Goal: Information Seeking & Learning: Understand process/instructions

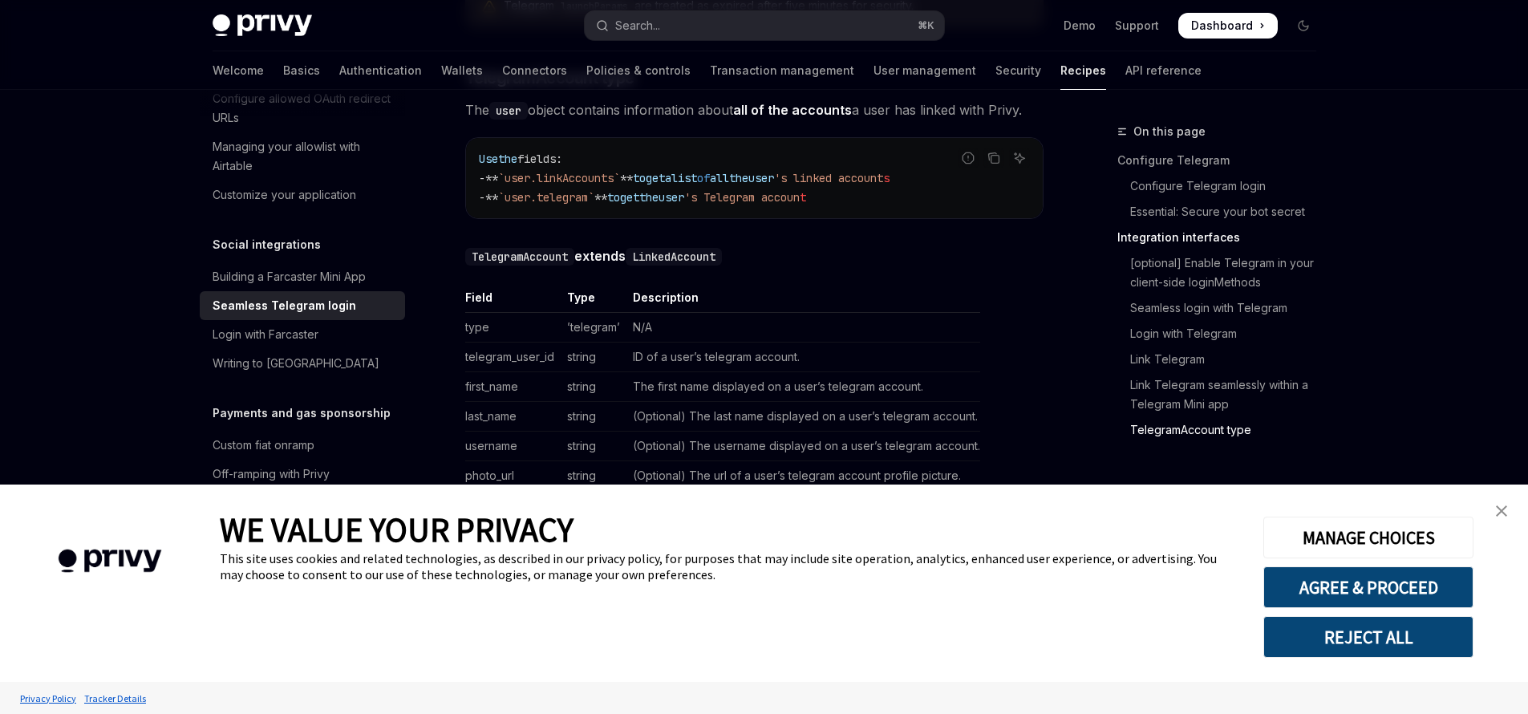
scroll to position [2881, 0]
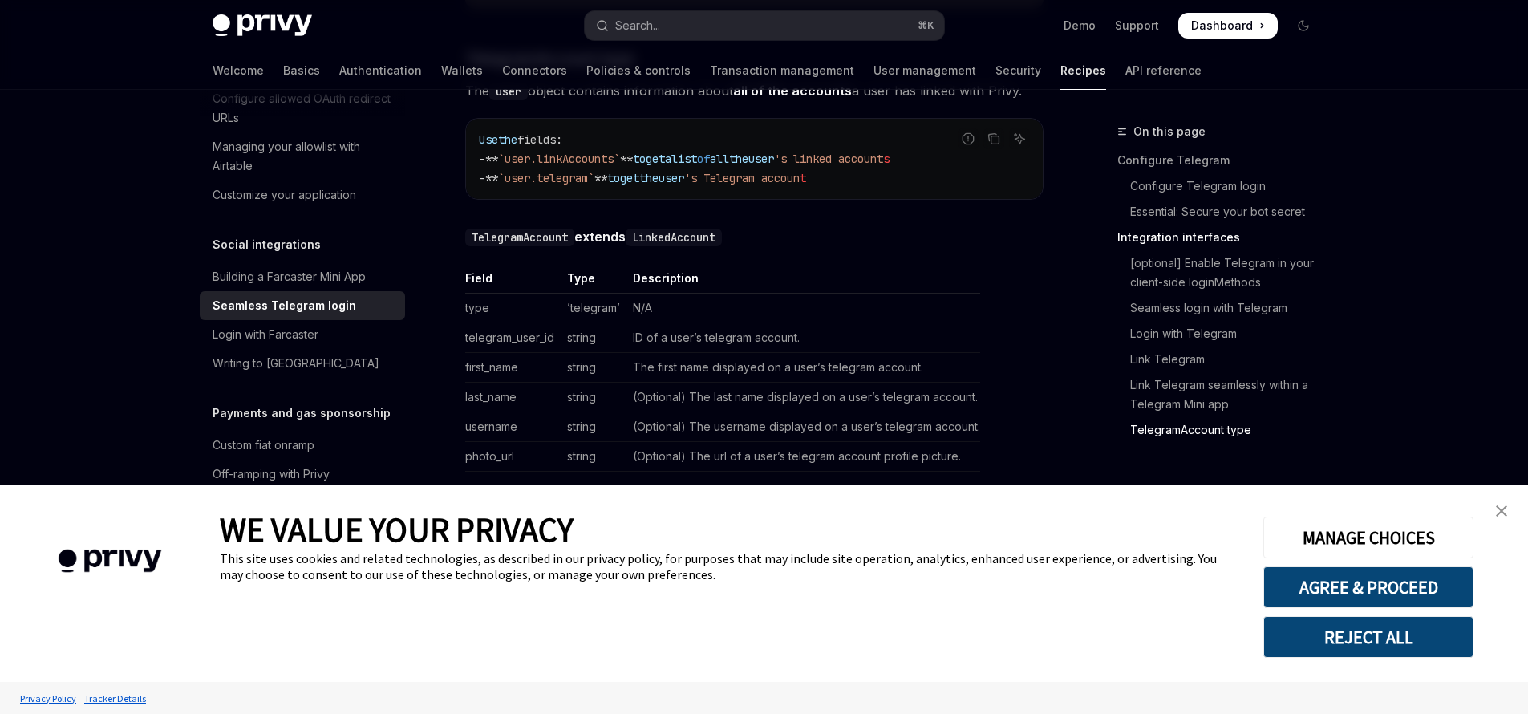
click at [1493, 510] on link "close banner" at bounding box center [1502, 511] width 32 height 32
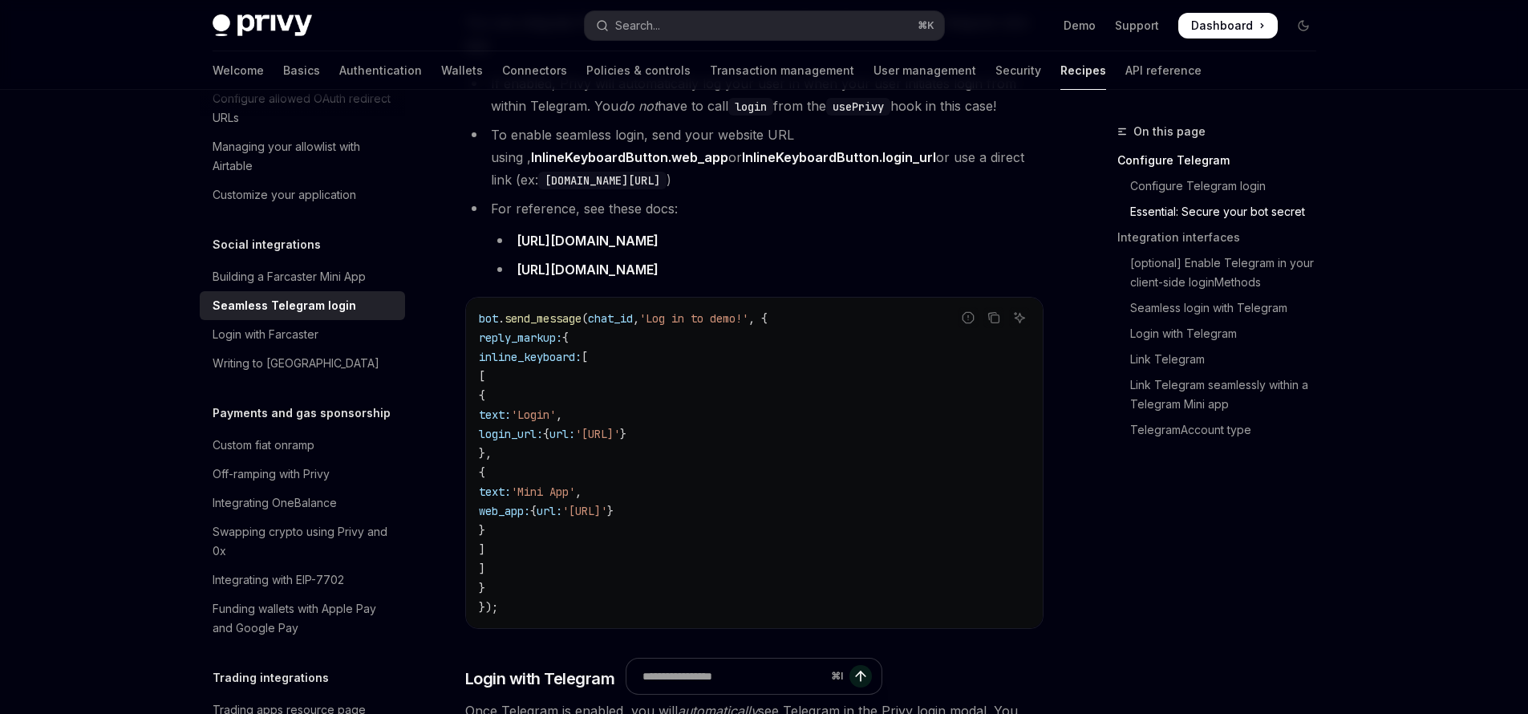
scroll to position [0, 0]
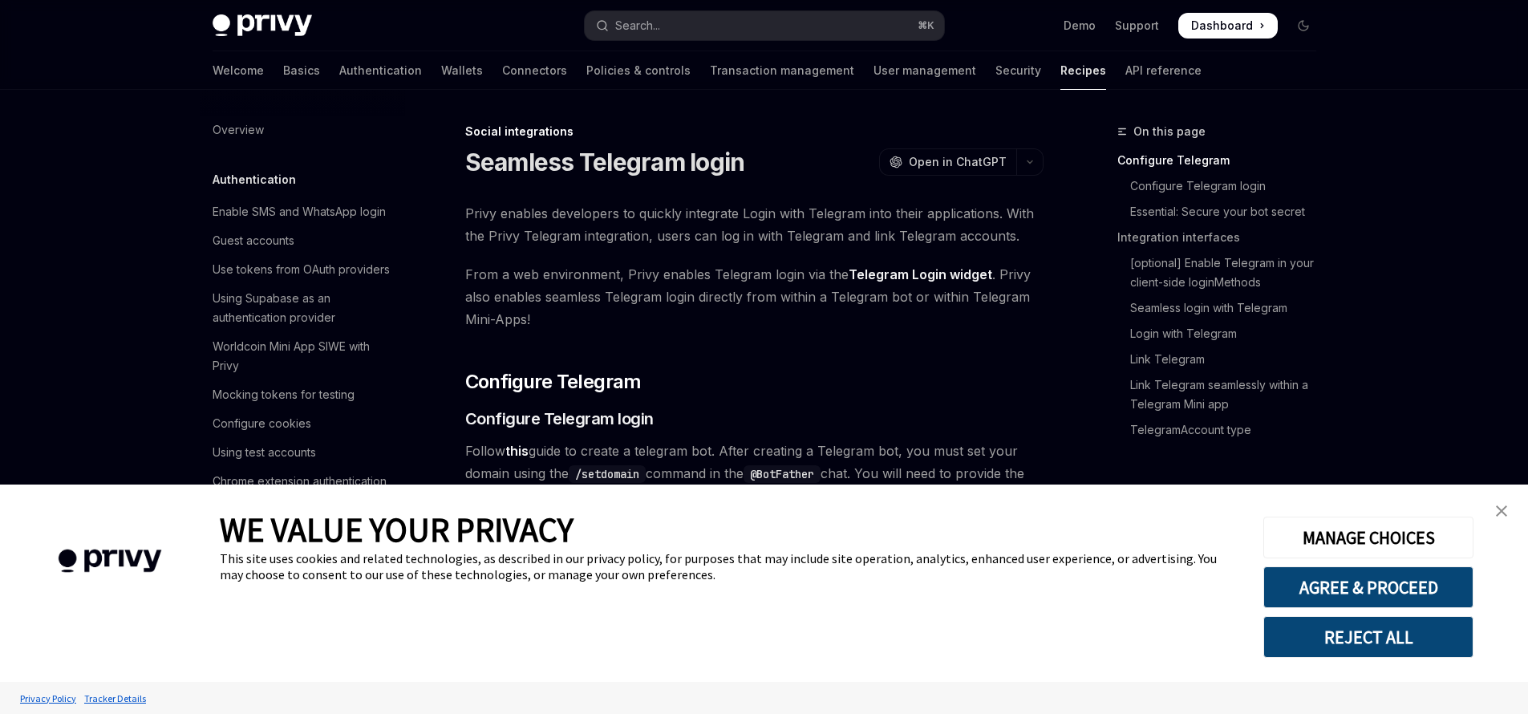
scroll to position [1848, 0]
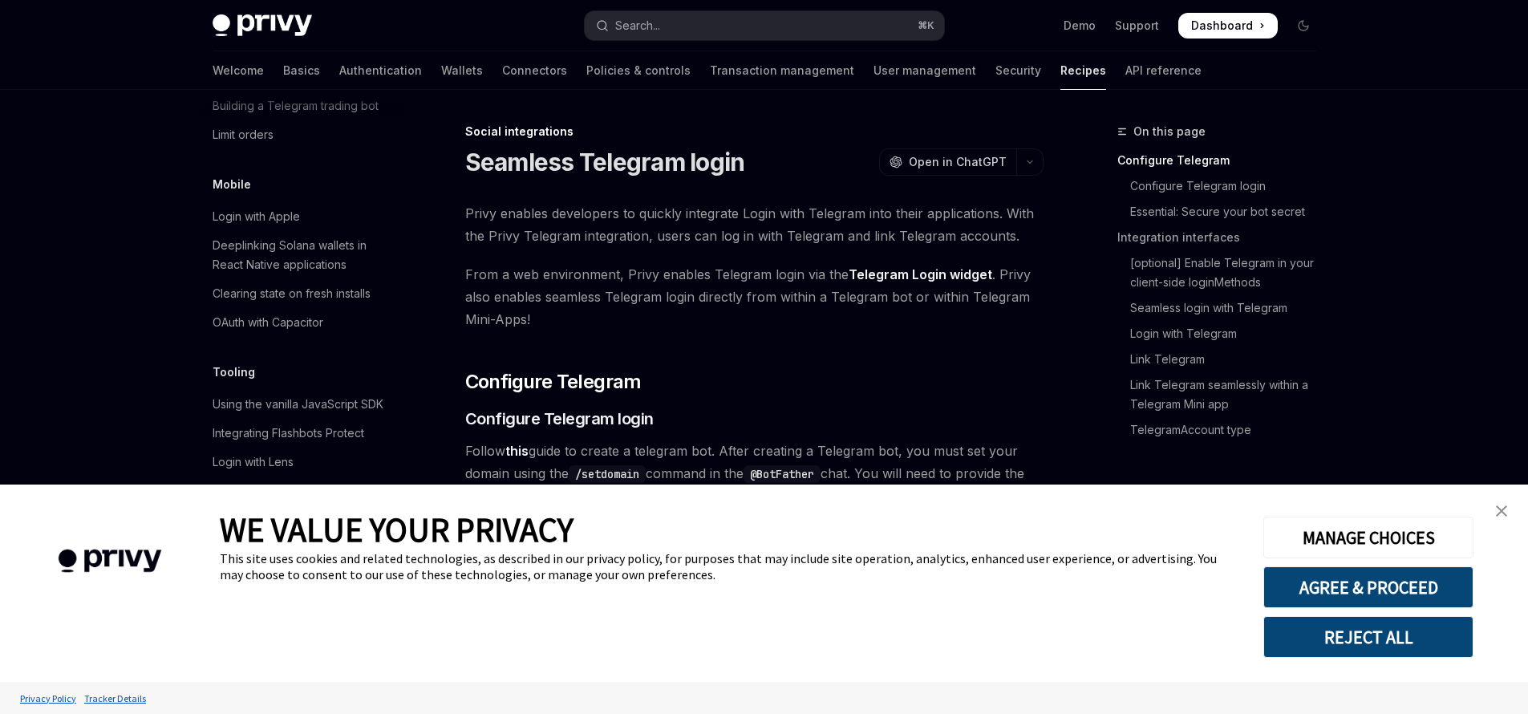
type textarea "*"
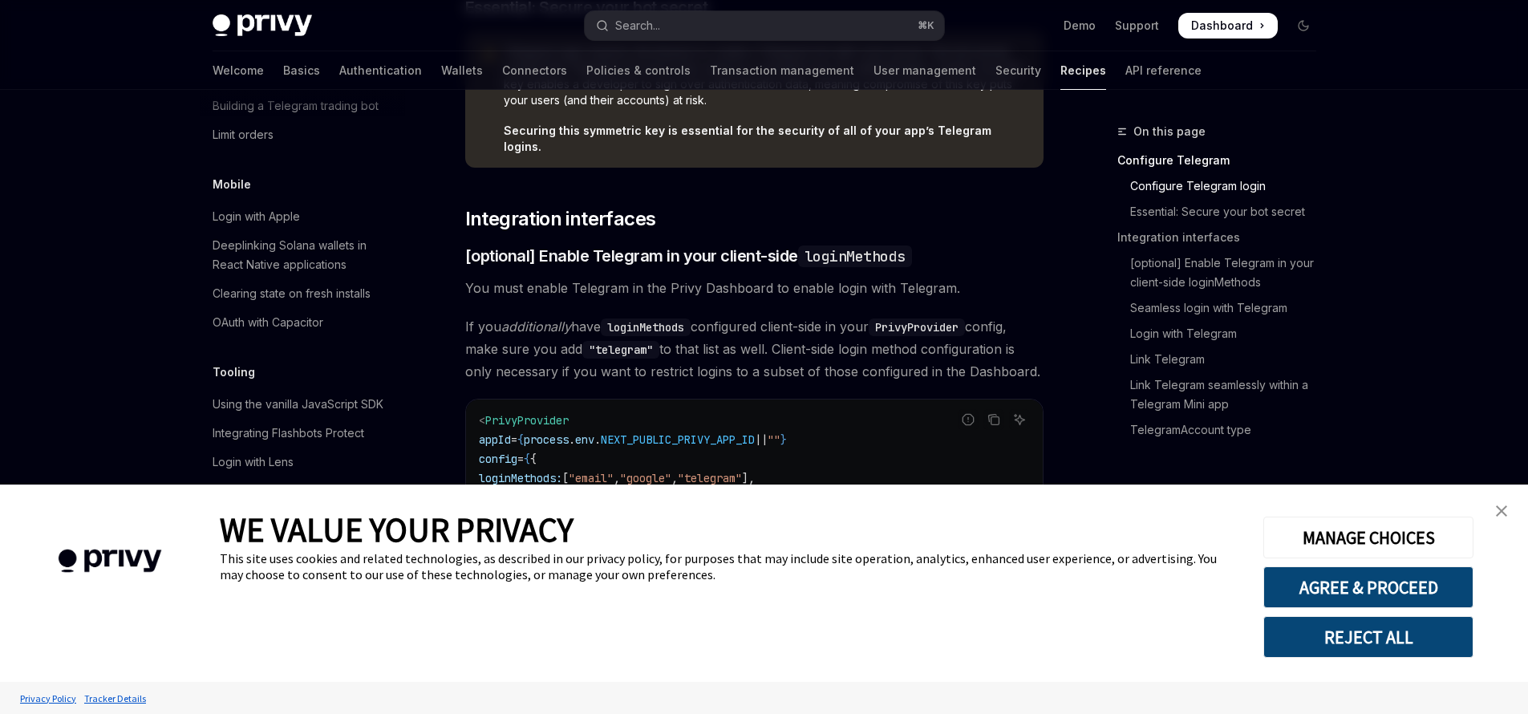
scroll to position [1313, 0]
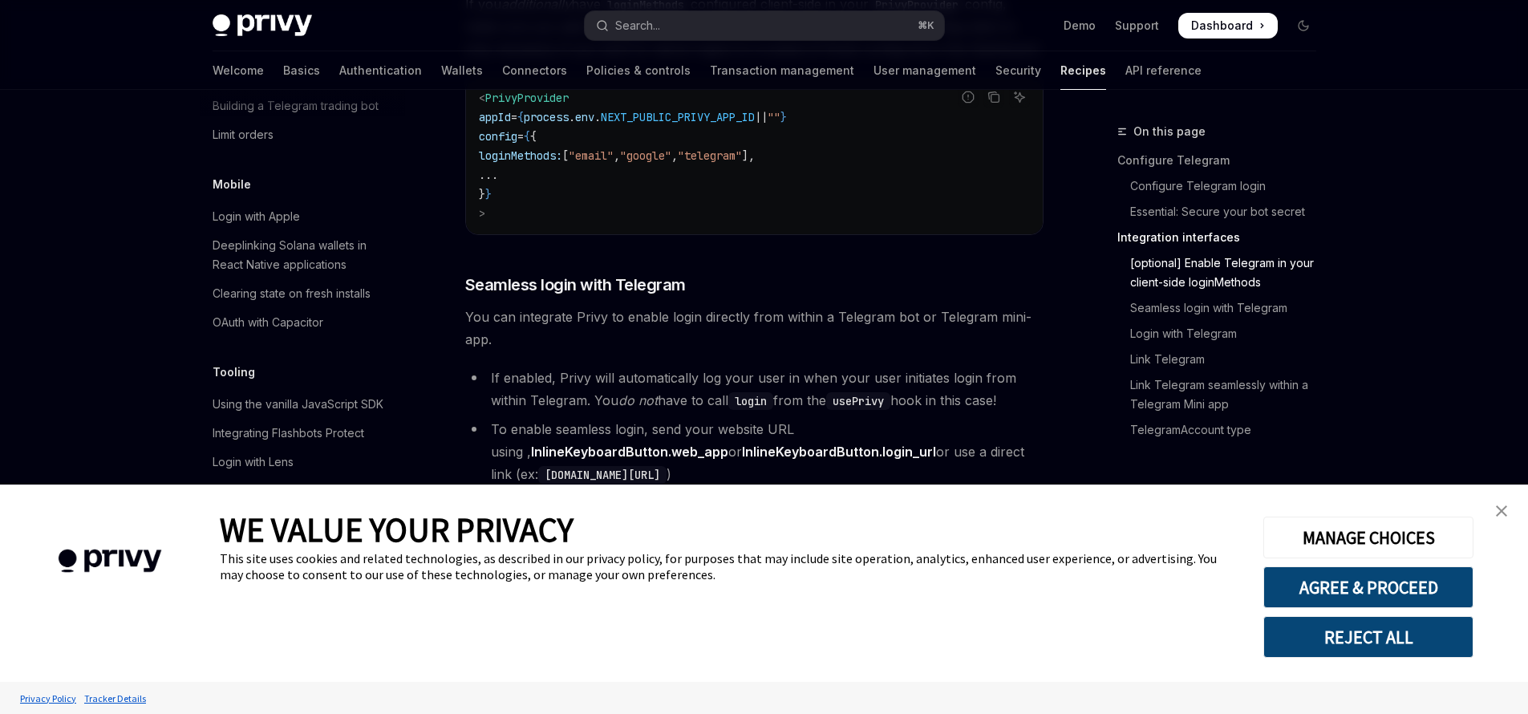
click at [1499, 514] on img "close banner" at bounding box center [1501, 510] width 11 height 11
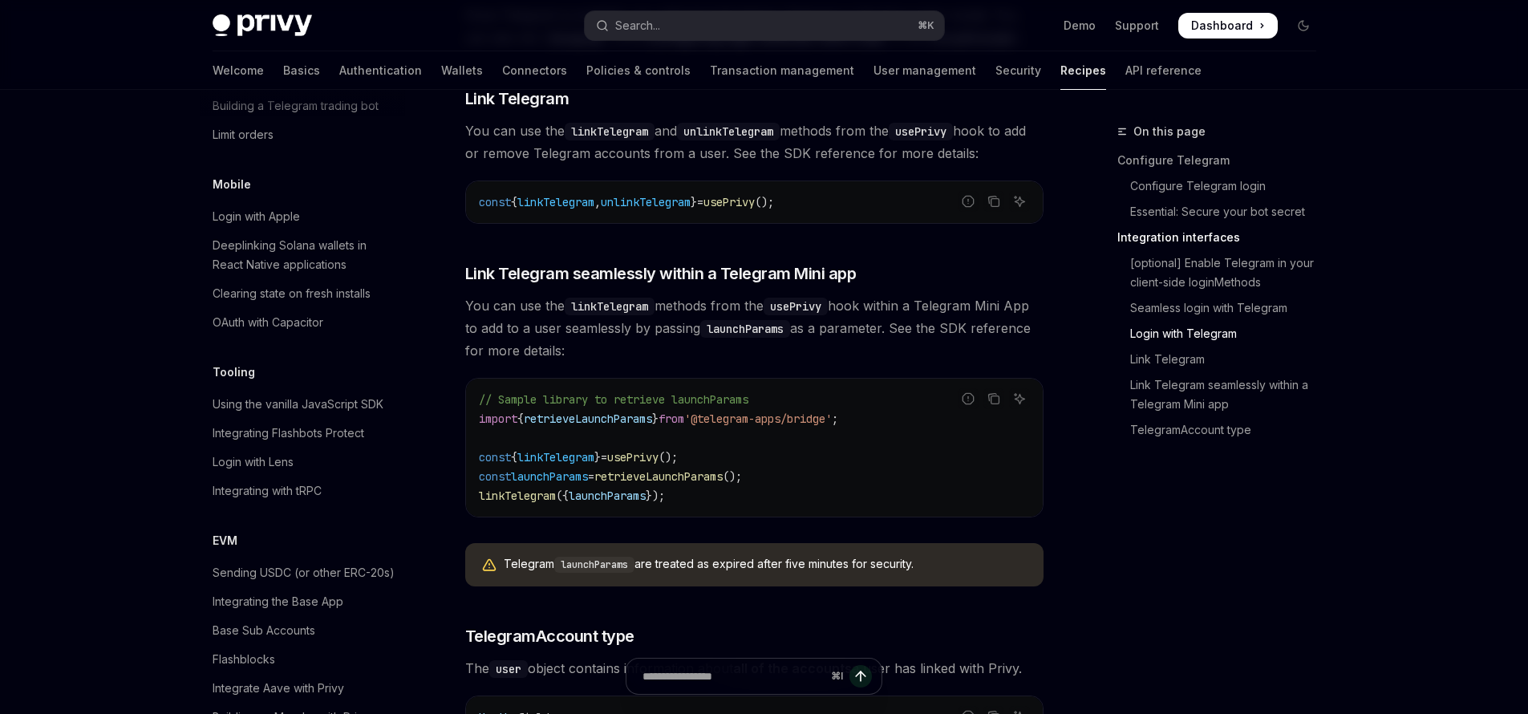
scroll to position [2306, 0]
